Goal: Information Seeking & Learning: Learn about a topic

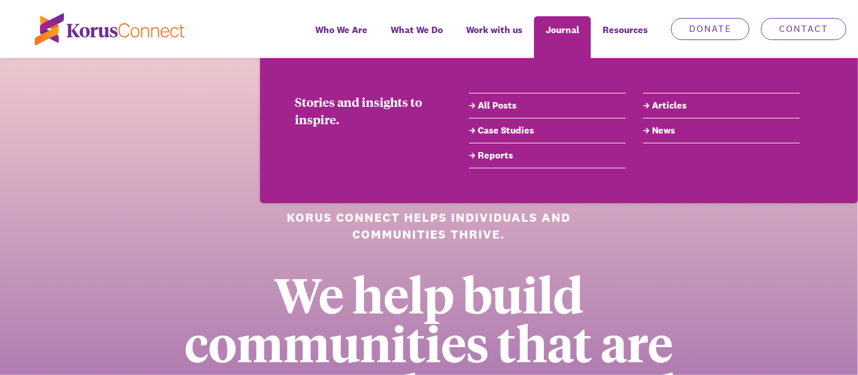
click at [502, 107] on link "All Posts" at bounding box center [547, 106] width 157 height 14
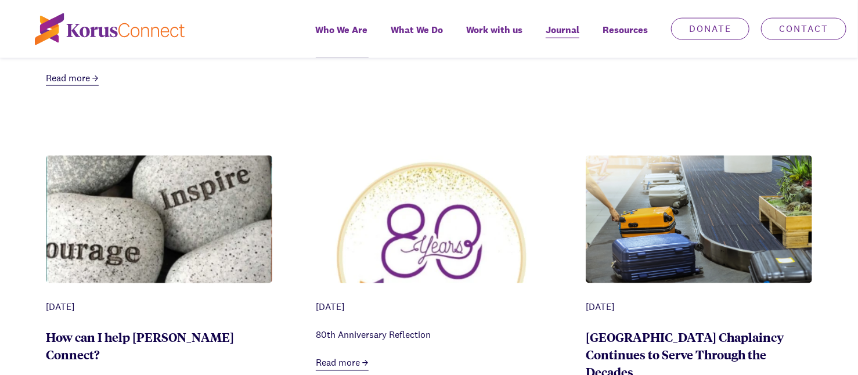
scroll to position [1103, 0]
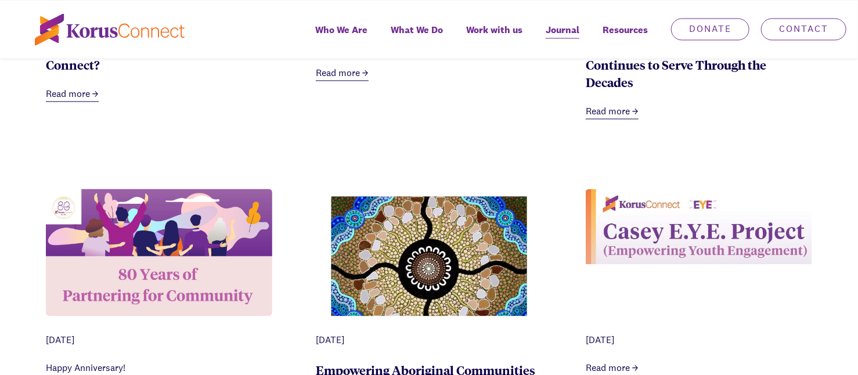
click at [682, 241] on img at bounding box center [699, 227] width 226 height 76
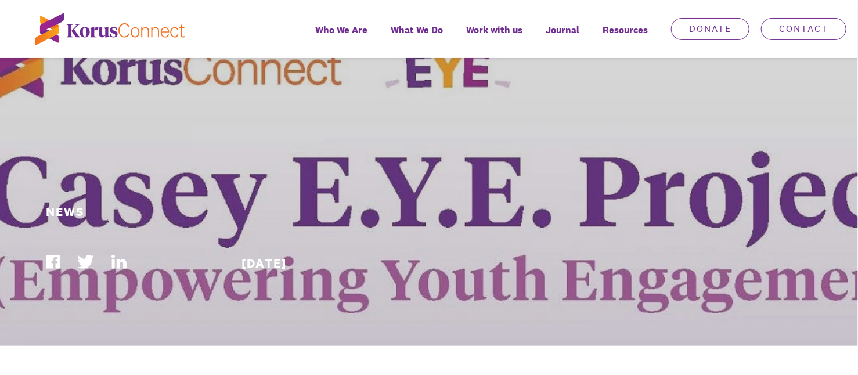
scroll to position [58, 0]
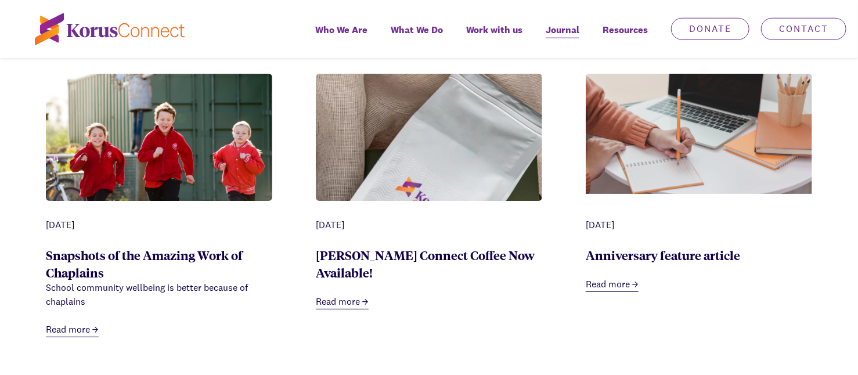
scroll to position [406, 0]
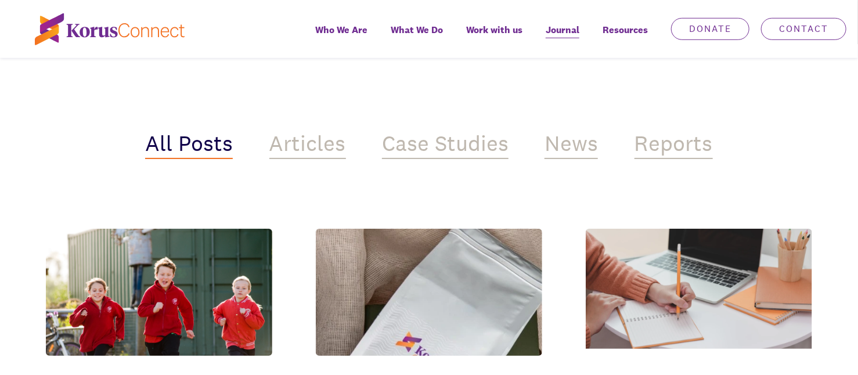
click at [422, 261] on img at bounding box center [429, 358] width 226 height 259
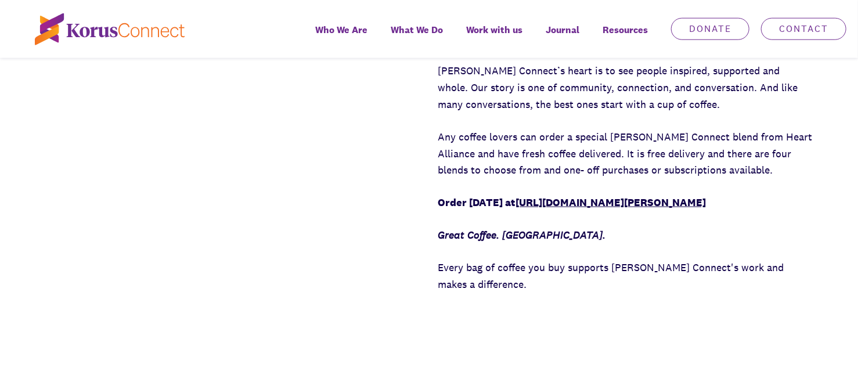
scroll to position [522, 0]
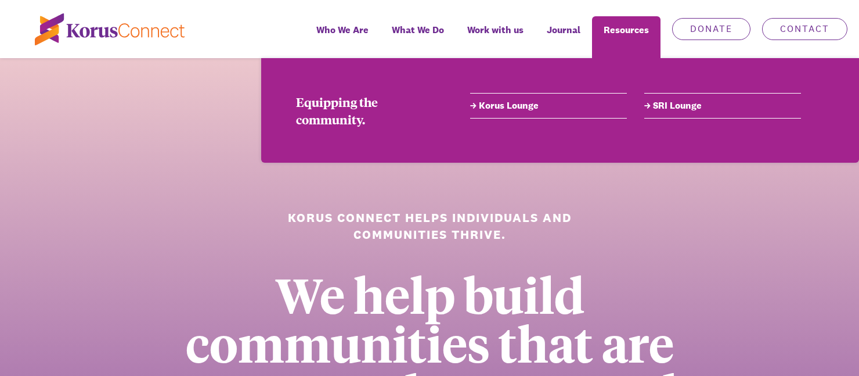
click at [525, 108] on link "Korus Lounge" at bounding box center [548, 106] width 157 height 14
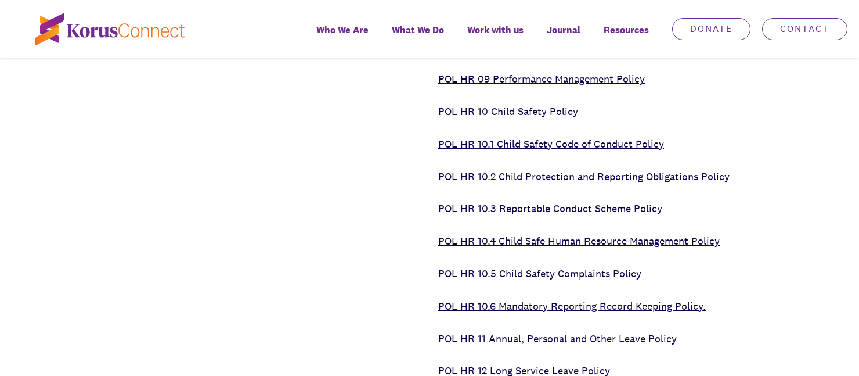
scroll to position [2834, 0]
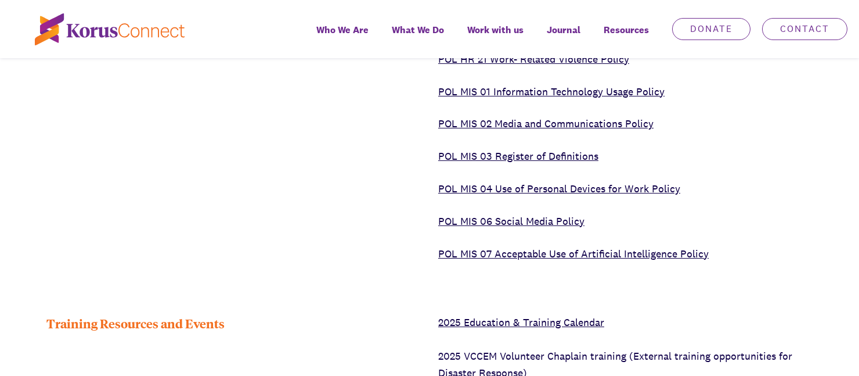
click at [486, 214] on link "POL MIS 06 Social Media Policy" at bounding box center [511, 220] width 146 height 13
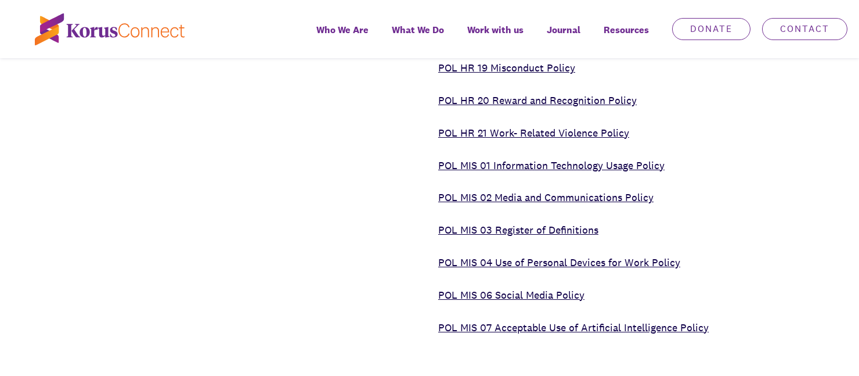
scroll to position [2660, 0]
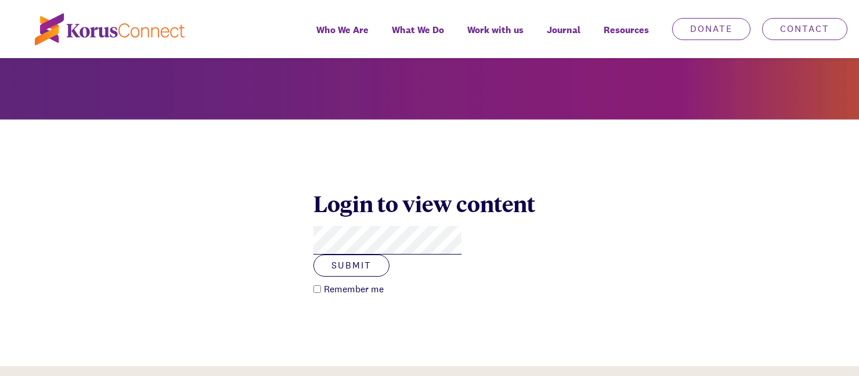
scroll to position [348, 0]
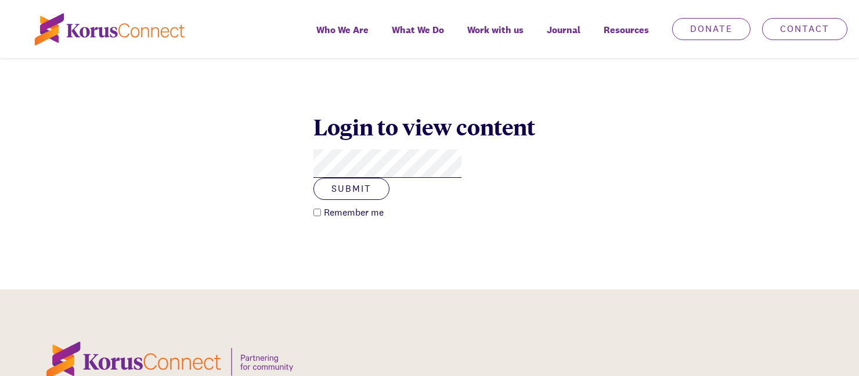
drag, startPoint x: 316, startPoint y: 191, endPoint x: 326, endPoint y: 190, distance: 9.9
click at [316, 208] on input "Remember me" at bounding box center [317, 212] width 8 height 8
checkbox input "true"
click at [389, 178] on button "Submit" at bounding box center [351, 189] width 76 height 22
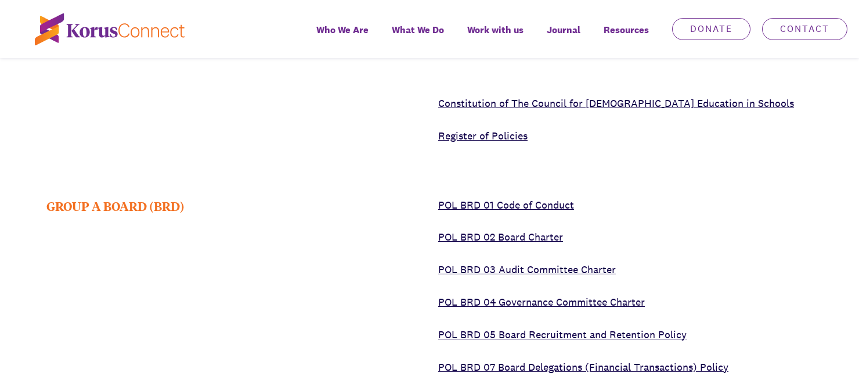
scroll to position [2099, 0]
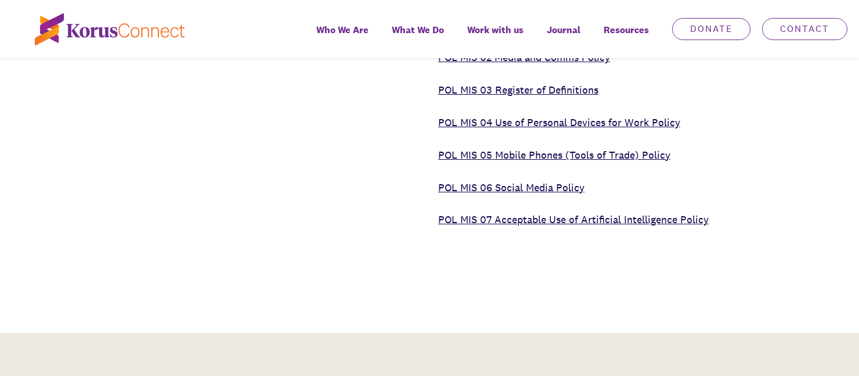
click at [322, 214] on div "GROUP E MISCELLANEOUS (MIS)" at bounding box center [233, 122] width 374 height 211
click at [464, 189] on link "POL MIS 06 Social Media Policy" at bounding box center [511, 187] width 146 height 13
